Goal: Find specific page/section: Locate a particular part of the current website

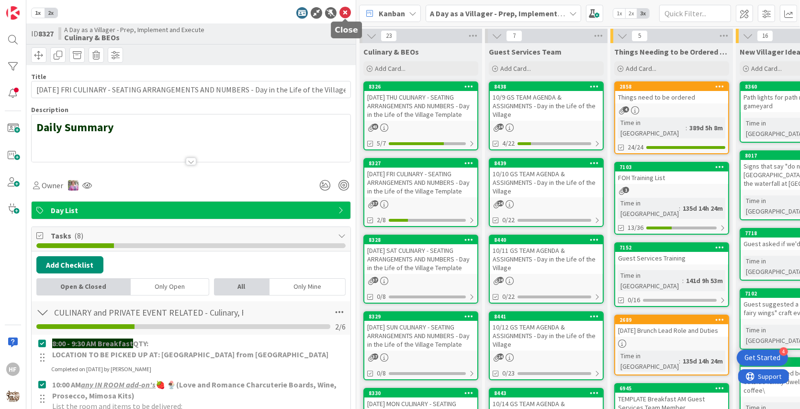
click at [343, 11] on icon at bounding box center [344, 12] width 11 height 11
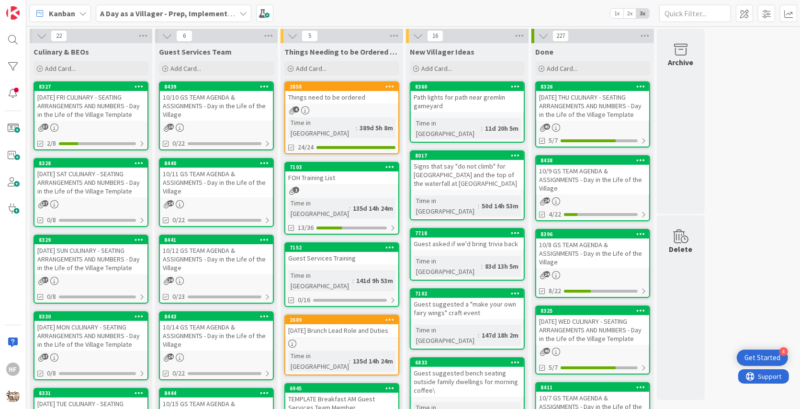
click at [107, 101] on div "[DATE] FRI CULINARY - SEATING ARRANGEMENTS AND NUMBERS - Day in the Life of the…" at bounding box center [90, 106] width 113 height 30
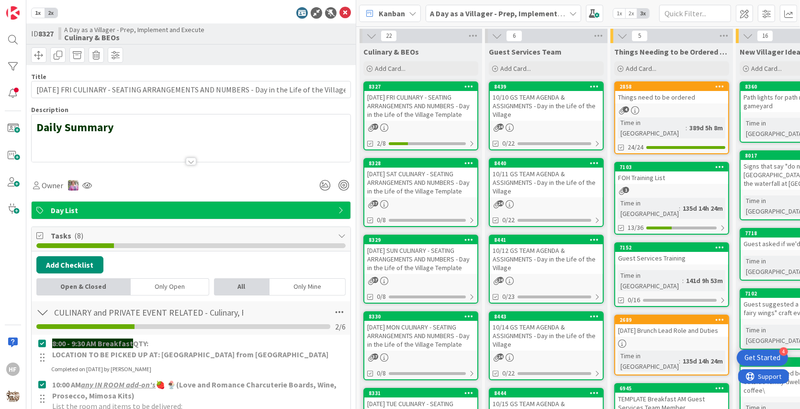
click at [156, 153] on div at bounding box center [191, 149] width 319 height 24
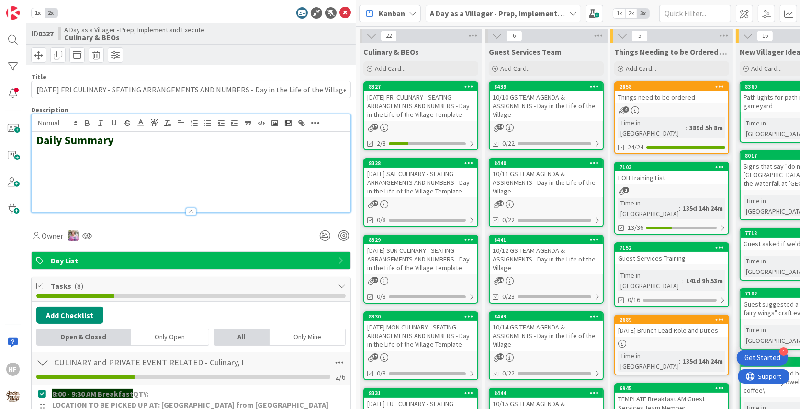
click at [103, 157] on h2 at bounding box center [190, 154] width 309 height 14
click at [273, 122] on icon "button" at bounding box center [274, 123] width 9 height 9
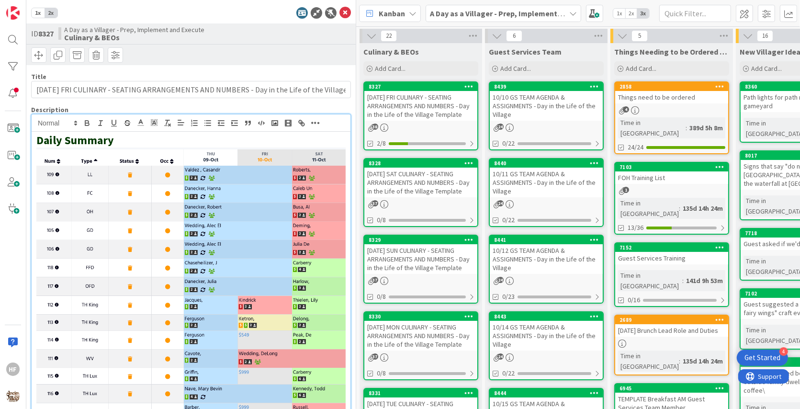
scroll to position [24, 0]
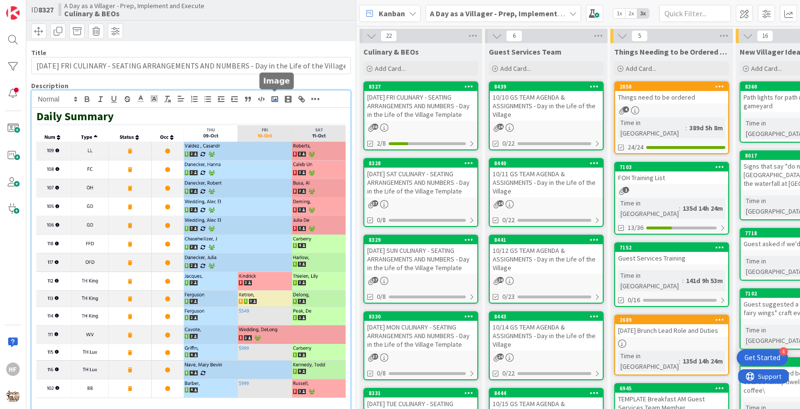
click at [273, 99] on polyline "button" at bounding box center [275, 99] width 4 height 2
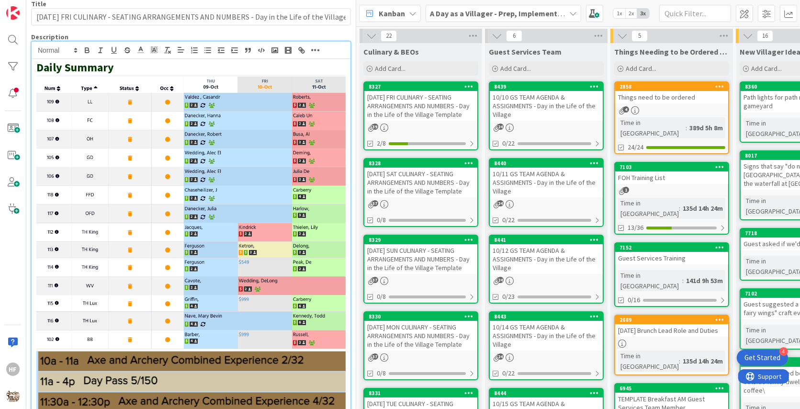
scroll to position [0, 0]
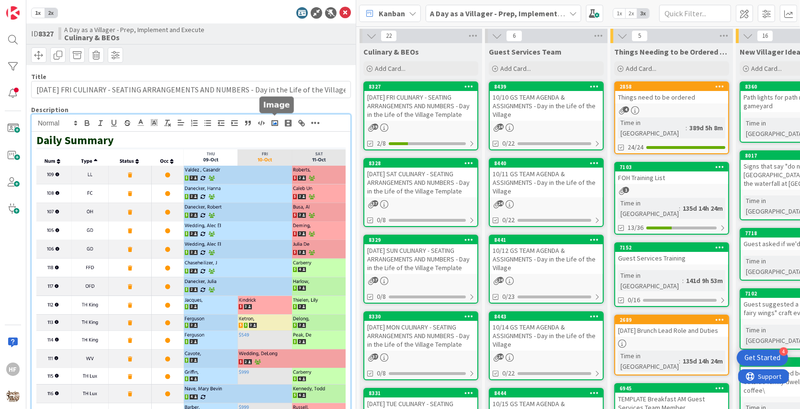
click at [274, 121] on icon "button" at bounding box center [274, 123] width 9 height 9
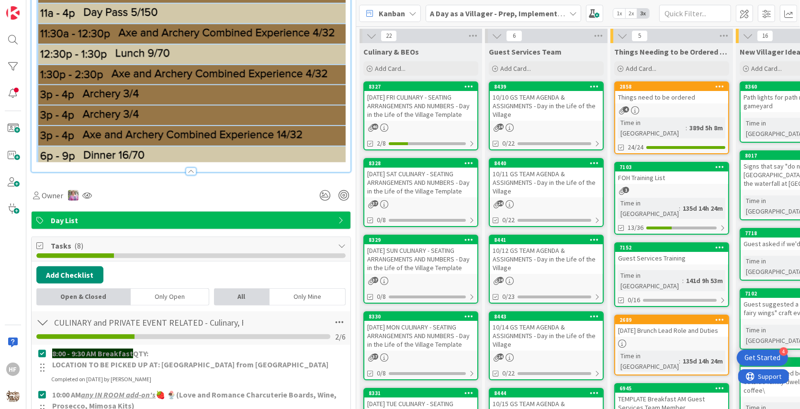
scroll to position [432, 0]
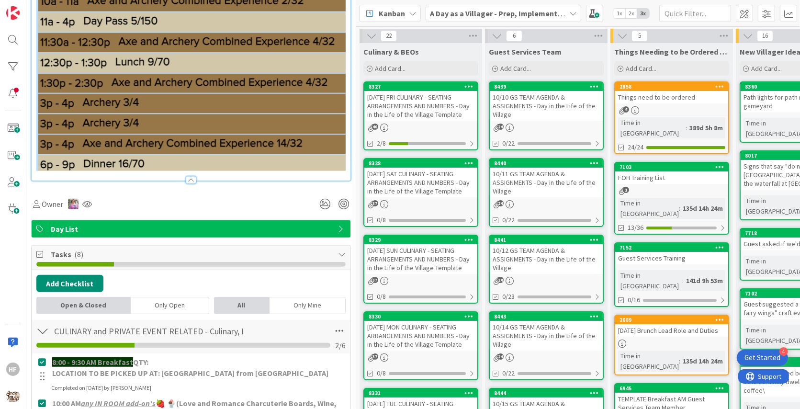
click at [324, 125] on img at bounding box center [190, 81] width 309 height 180
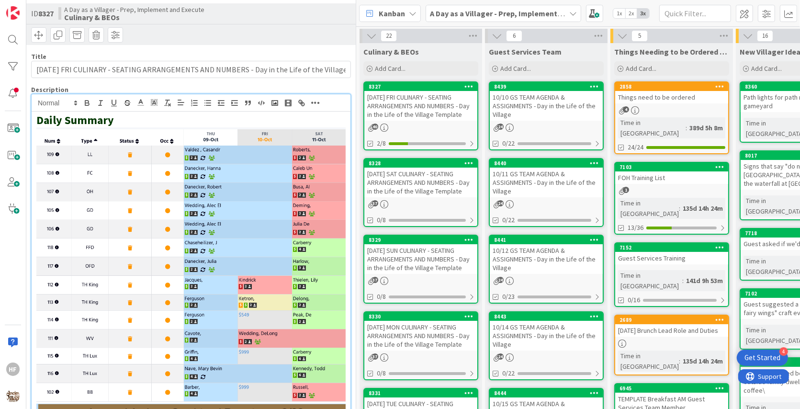
scroll to position [0, 0]
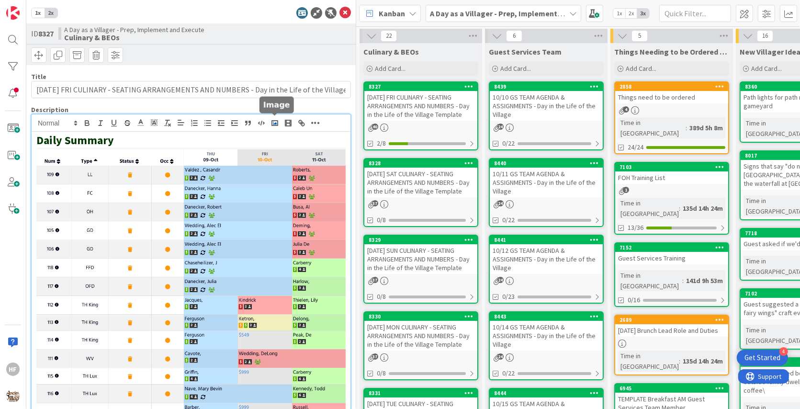
click at [273, 121] on icon "button" at bounding box center [274, 123] width 9 height 9
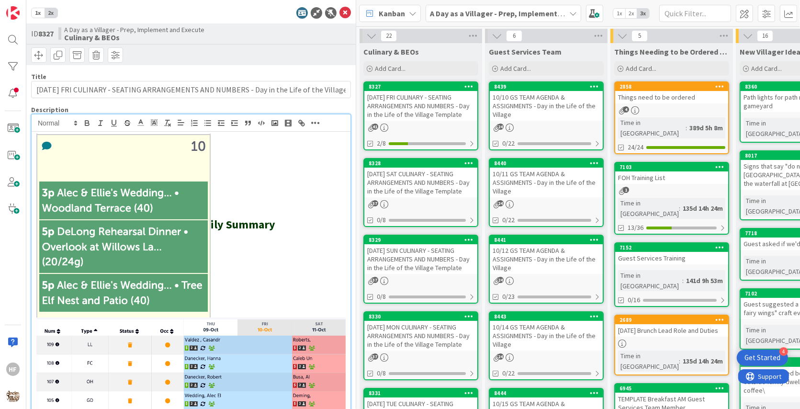
click at [245, 13] on div "1x 2x" at bounding box center [191, 12] width 320 height 11
click at [341, 15] on icon at bounding box center [344, 12] width 11 height 11
